Goal: Transaction & Acquisition: Subscribe to service/newsletter

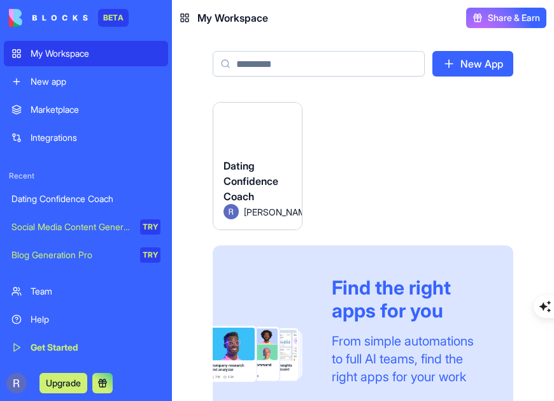
click at [94, 201] on div "Dating Confidence Coach" at bounding box center [85, 198] width 149 height 13
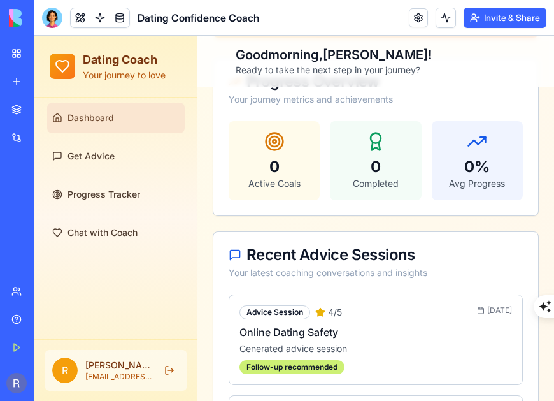
scroll to position [255, 0]
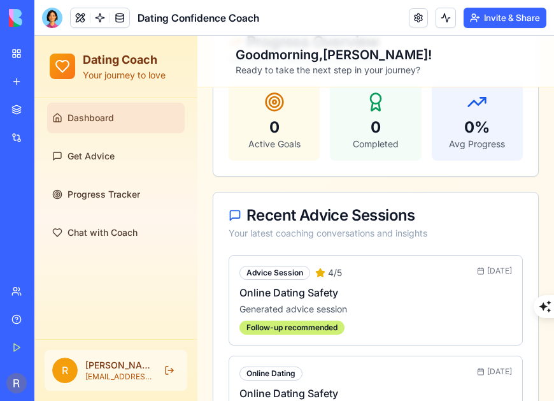
click at [47, 384] on button "Upgrade" at bounding box center [64, 383] width 48 height 20
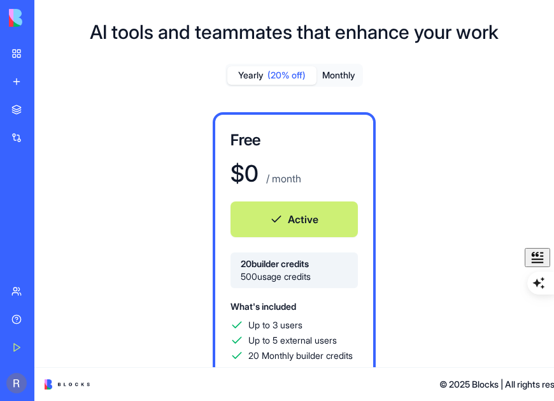
click at [15, 15] on img at bounding box center [48, 18] width 79 height 18
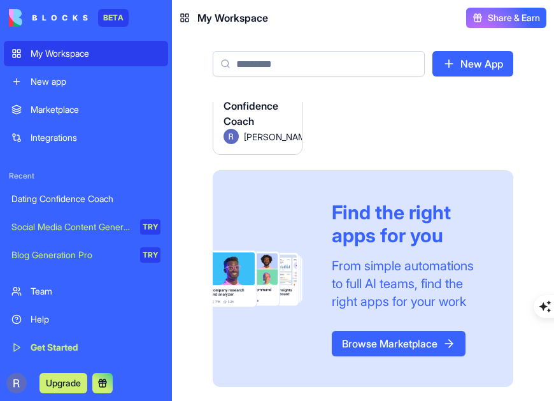
scroll to position [76, 0]
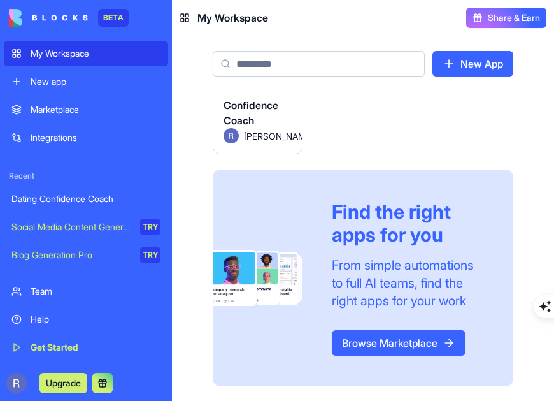
click at [50, 133] on div "Integrations" at bounding box center [96, 137] width 130 height 13
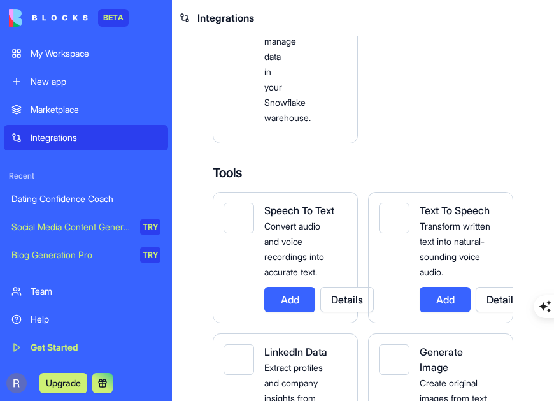
scroll to position [1936, 0]
